Goal: Task Accomplishment & Management: Manage account settings

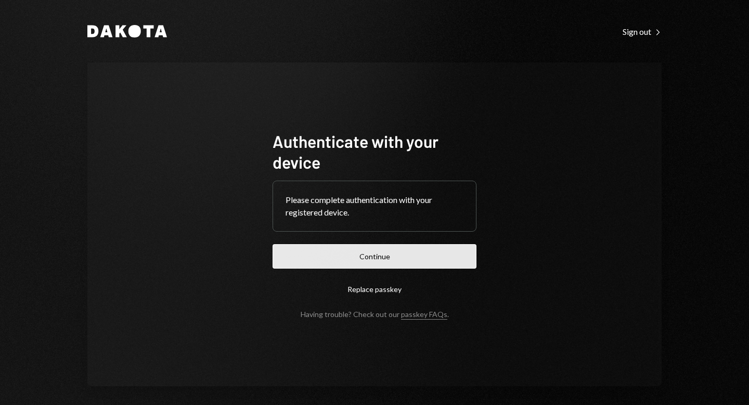
click at [374, 255] on button "Continue" at bounding box center [375, 256] width 204 height 24
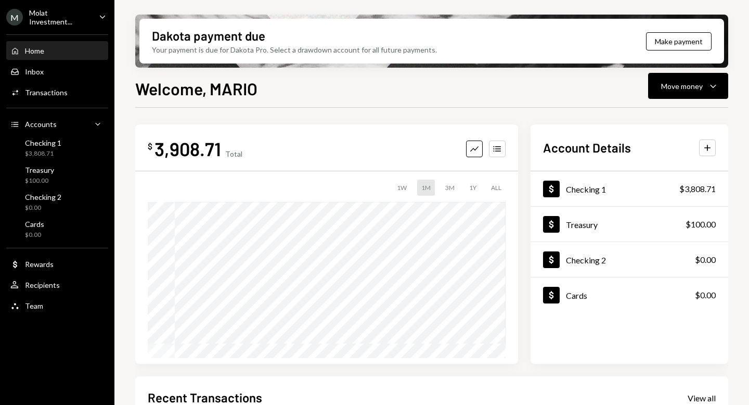
click at [45, 15] on div "Molat Investment..." at bounding box center [59, 17] width 61 height 18
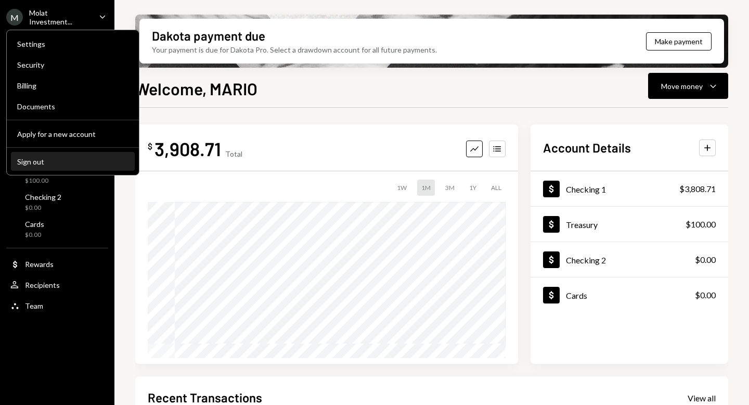
click at [46, 160] on div "Sign out" at bounding box center [72, 161] width 111 height 9
